Goal: Navigation & Orientation: Find specific page/section

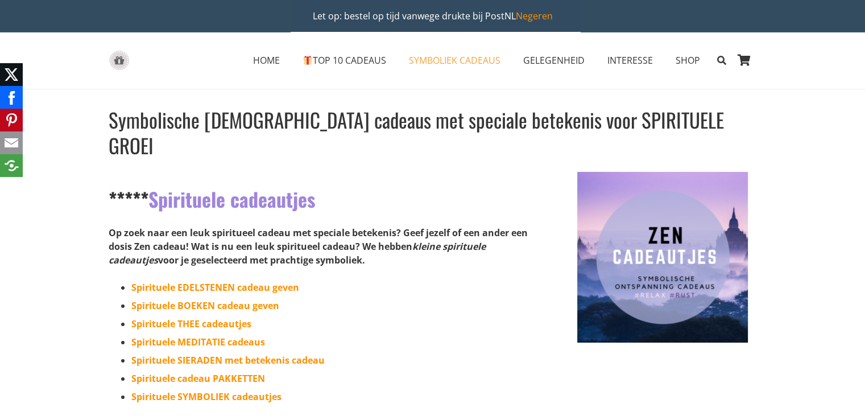
drag, startPoint x: 318, startPoint y: 248, endPoint x: 112, endPoint y: 201, distance: 211.6
click at [112, 201] on div "***** Spirituele cadeautjes Op zoek naar een leuk spiritueel cadeau met special…" at bounding box center [428, 333] width 639 height 322
drag, startPoint x: 112, startPoint y: 201, endPoint x: 353, endPoint y: 247, distance: 245.5
click at [353, 247] on div "***** Spirituele cadeautjes Op zoek naar een leuk spiritueel cadeau met special…" at bounding box center [428, 333] width 639 height 322
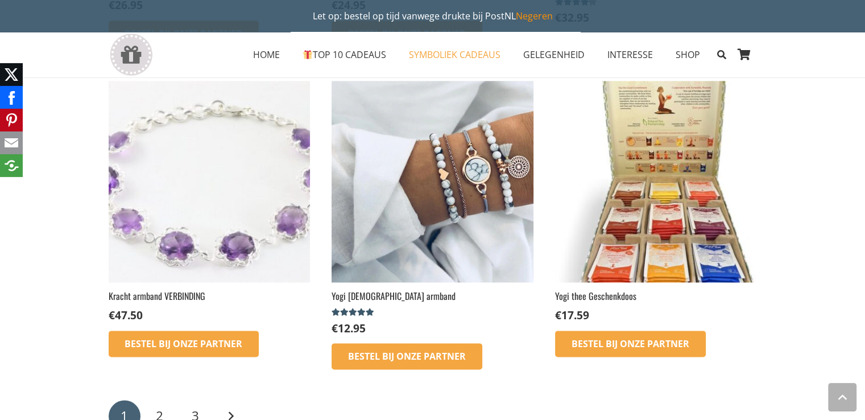
scroll to position [1764, 0]
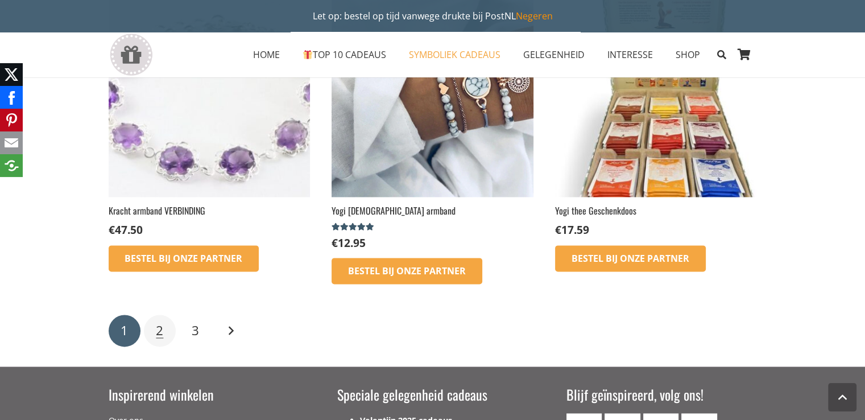
click at [155, 314] on link "2" at bounding box center [160, 330] width 32 height 32
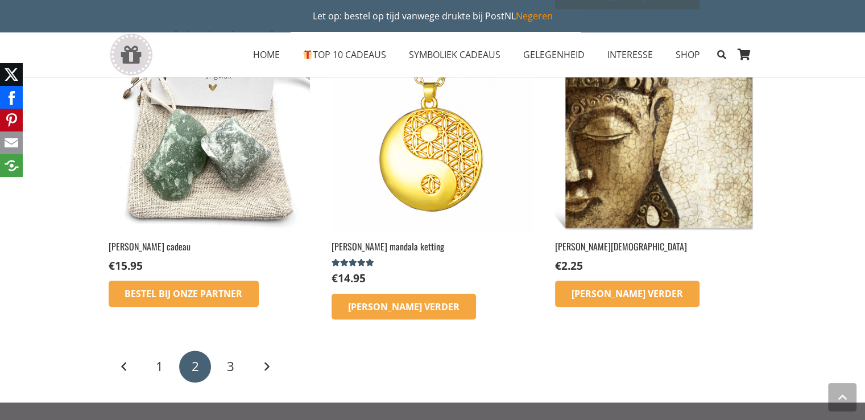
scroll to position [1474, 0]
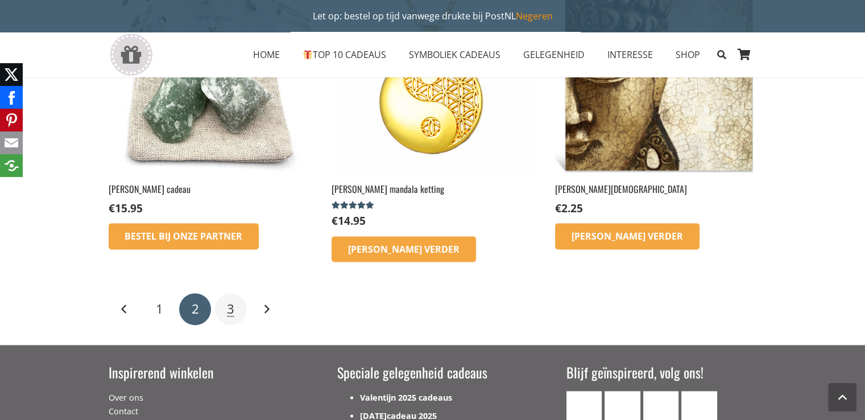
click at [236, 293] on link "3" at bounding box center [231, 309] width 32 height 32
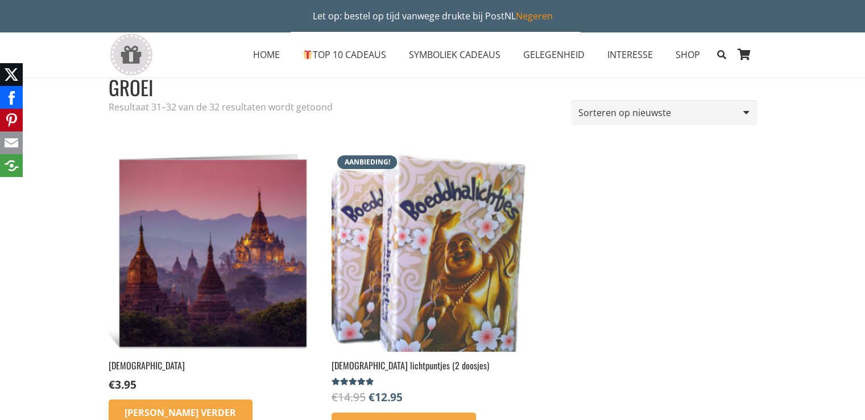
scroll to position [54, 0]
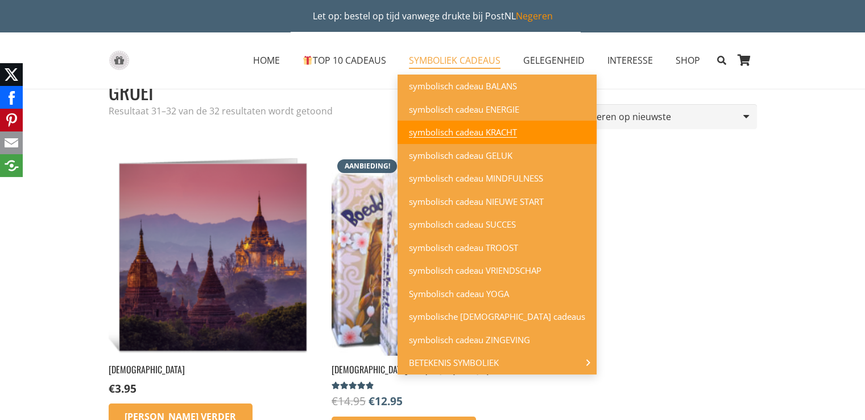
click at [448, 131] on span "symbolisch cadeau KRACHT" at bounding box center [463, 131] width 108 height 11
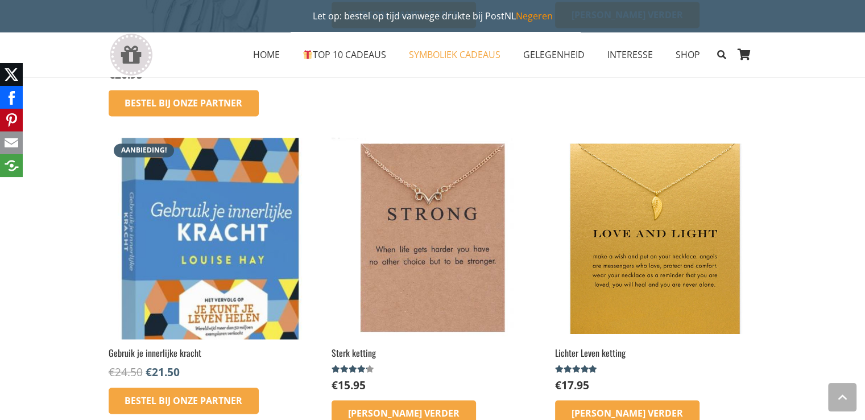
scroll to position [1666, 0]
